Goal: Complete application form: Complete application form

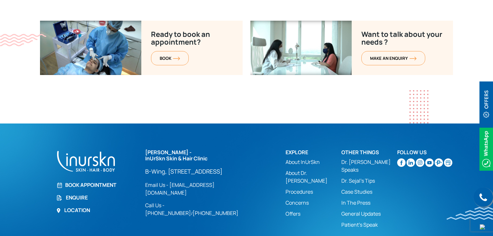
scroll to position [2630, 0]
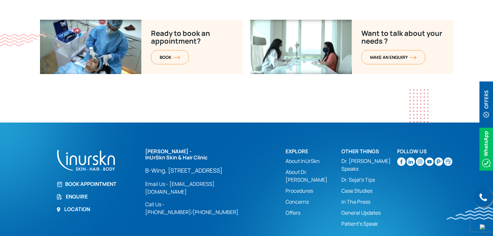
click at [79, 192] on link "Enquire" at bounding box center [96, 196] width 81 height 8
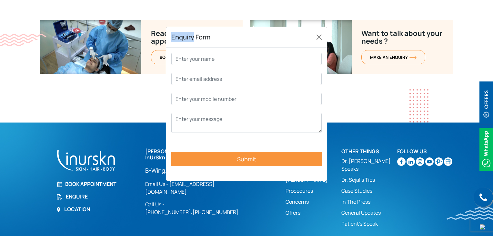
drag, startPoint x: 171, startPoint y: 36, endPoint x: 192, endPoint y: 36, distance: 21.0
click at [192, 36] on h5 "Enquiry Form" at bounding box center [190, 37] width 39 height 10
copy h5 "Enquiry"
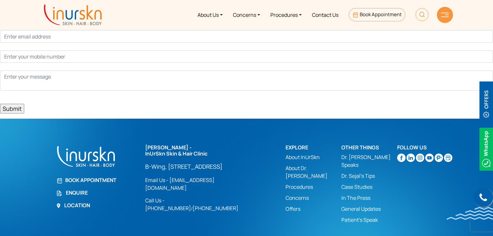
click at [79, 193] on link "Enquire" at bounding box center [96, 193] width 81 height 8
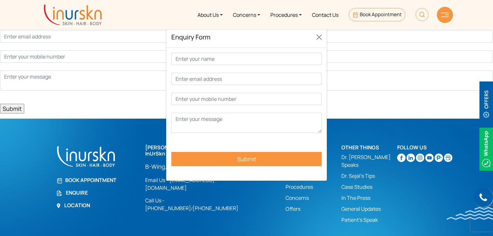
click at [185, 40] on h5 "Enquiry Form" at bounding box center [190, 37] width 39 height 10
copy div "Enquiry Form"
click at [321, 38] on button "Close" at bounding box center [319, 37] width 10 height 10
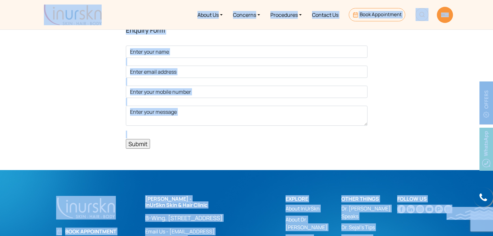
click at [294, 133] on p "Submit" at bounding box center [247, 97] width 242 height 103
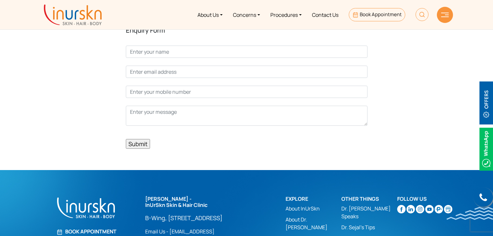
click at [48, 94] on div "Enquiry Form Submit" at bounding box center [246, 89] width 503 height 159
click at [48, 82] on div "Enquiry Form Submit" at bounding box center [246, 89] width 503 height 159
click at [64, 81] on div "Enquiry Form Submit" at bounding box center [246, 89] width 503 height 159
click at [426, 93] on div "Enquiry Form Submit" at bounding box center [246, 89] width 503 height 159
drag, startPoint x: 87, startPoint y: 119, endPoint x: 90, endPoint y: 106, distance: 13.4
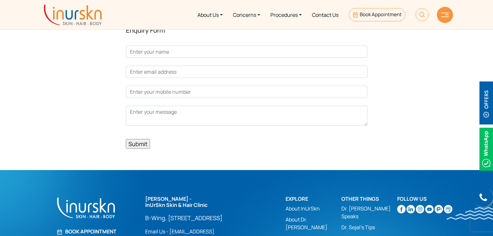
click at [87, 119] on div "Enquiry Form Submit" at bounding box center [246, 89] width 503 height 159
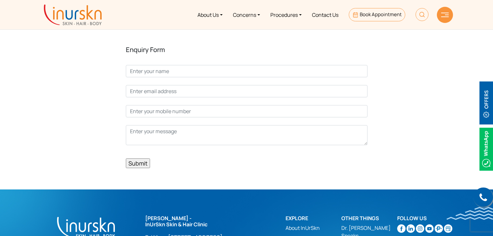
click at [222, 176] on div "Enquiry Form Submit" at bounding box center [246, 99] width 503 height 179
